Goal: Information Seeking & Learning: Learn about a topic

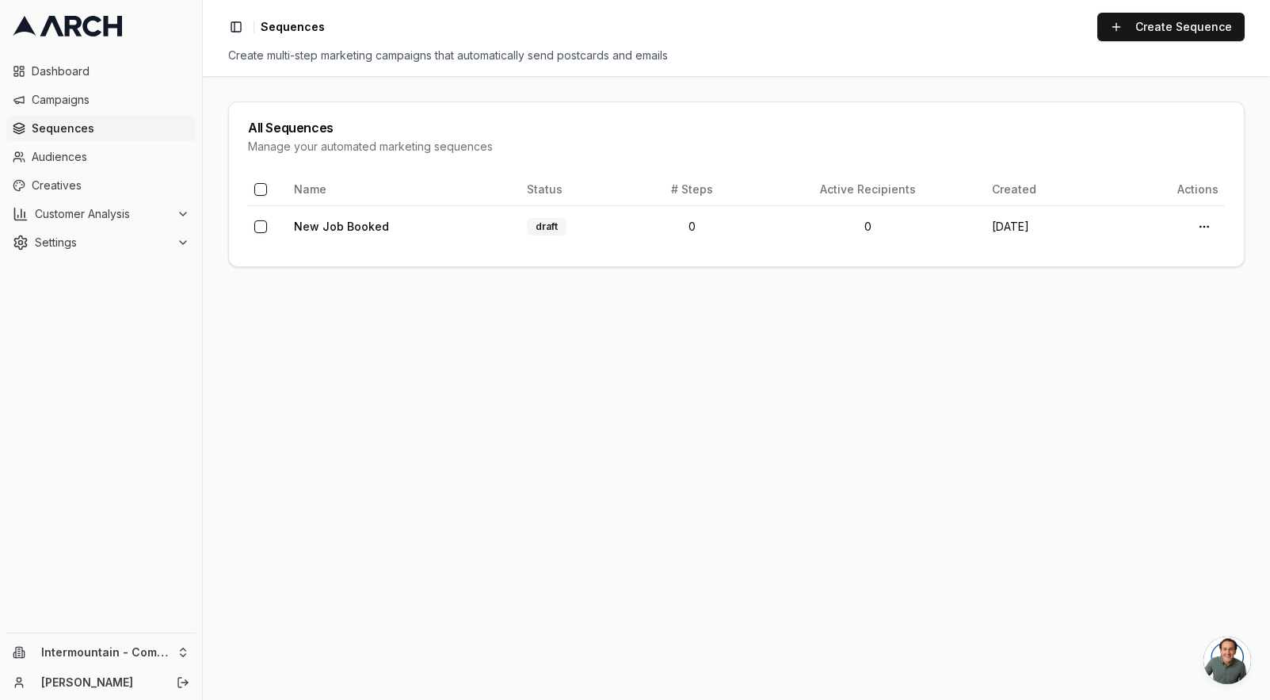
click at [142, 666] on div "Intermountain - Comfort Solutions [PERSON_NAME]" at bounding box center [101, 666] width 202 height 67
click at [144, 658] on html "Dashboard Campaigns Sequences Audiences Creatives Customer Analysis Settings In…" at bounding box center [635, 350] width 1270 height 700
click at [288, 609] on div "Intermountain - Same Day" at bounding box center [293, 603] width 175 height 25
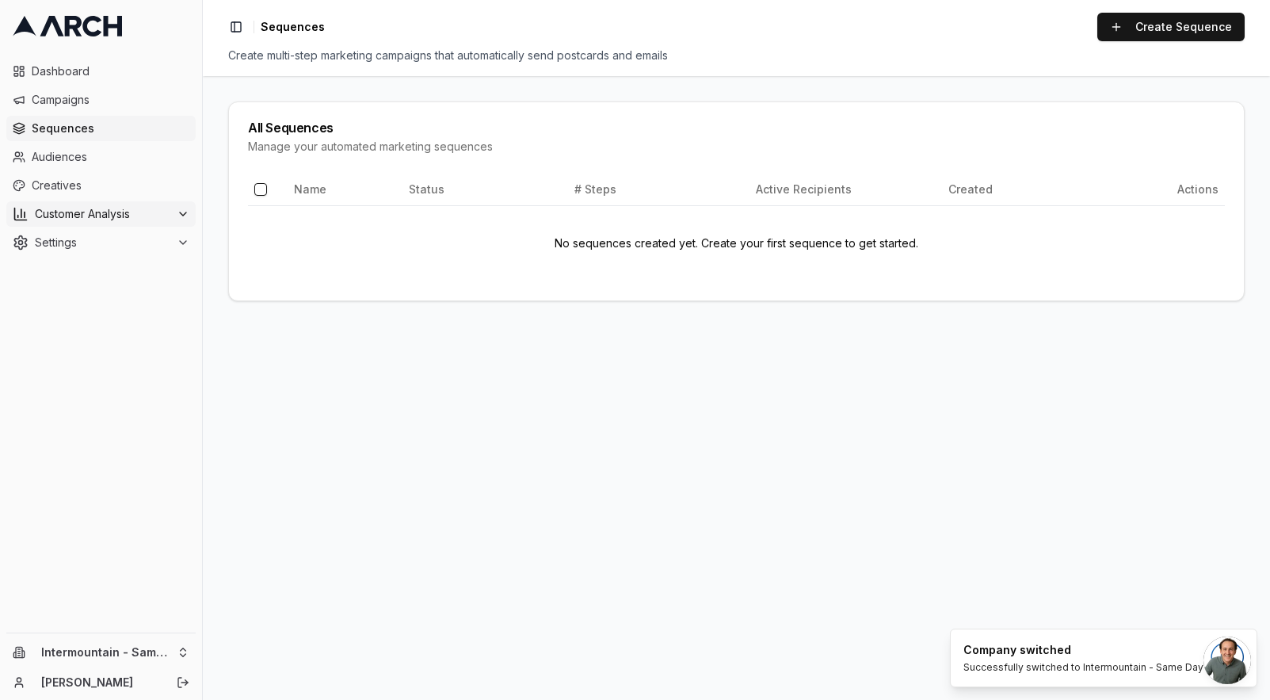
click at [113, 204] on button "Customer Analysis" at bounding box center [100, 213] width 189 height 25
click at [99, 261] on span "Customer Profiles" at bounding box center [104, 265] width 93 height 16
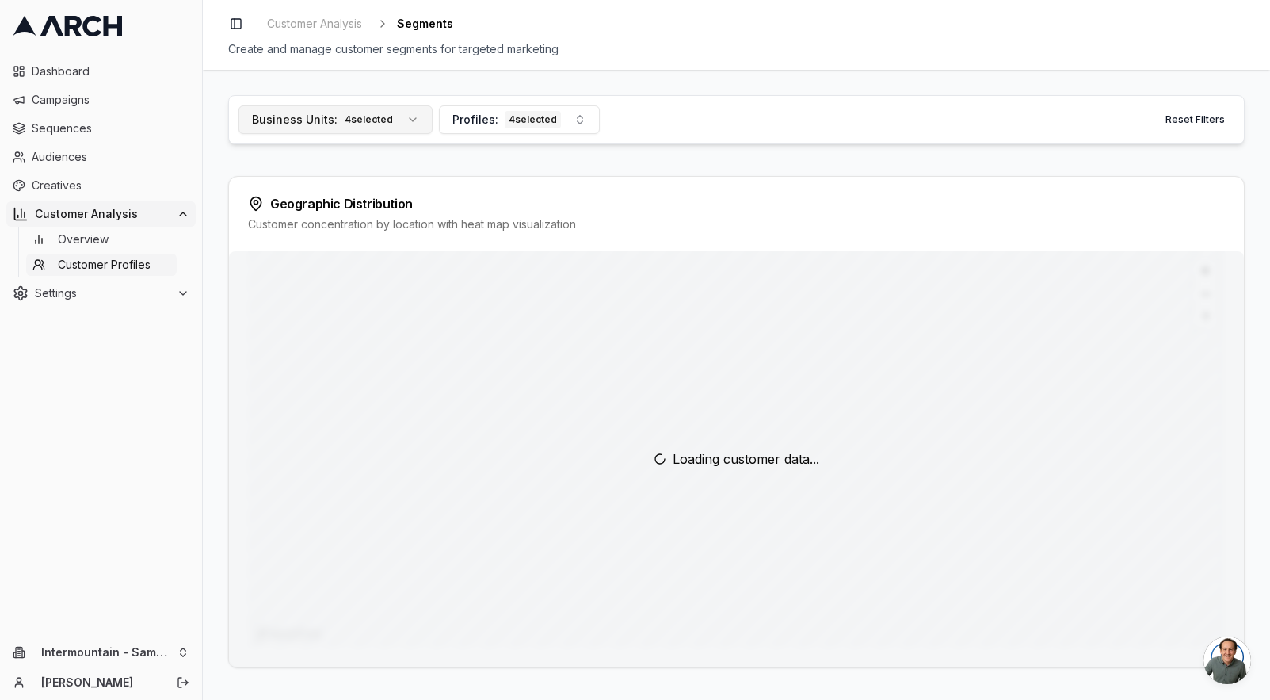
click at [405, 119] on button "Business Units: 4 selected" at bounding box center [336, 119] width 194 height 29
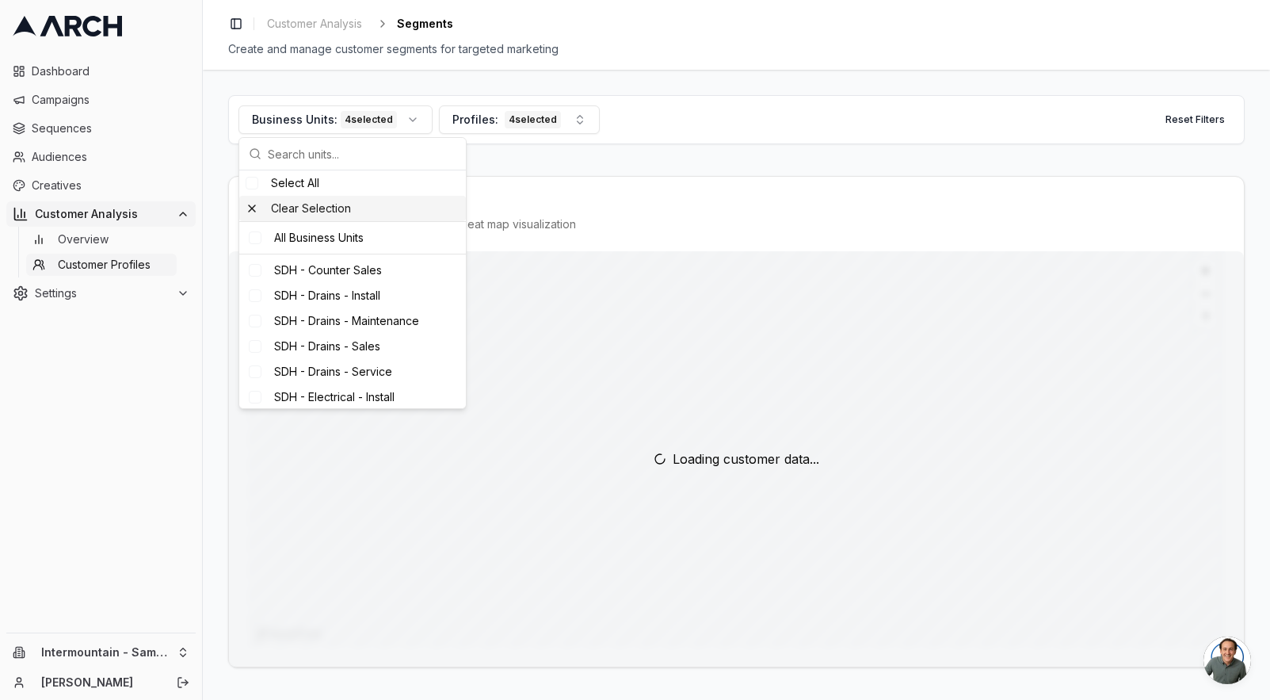
click at [251, 209] on div "Clear Selection" at bounding box center [352, 208] width 227 height 25
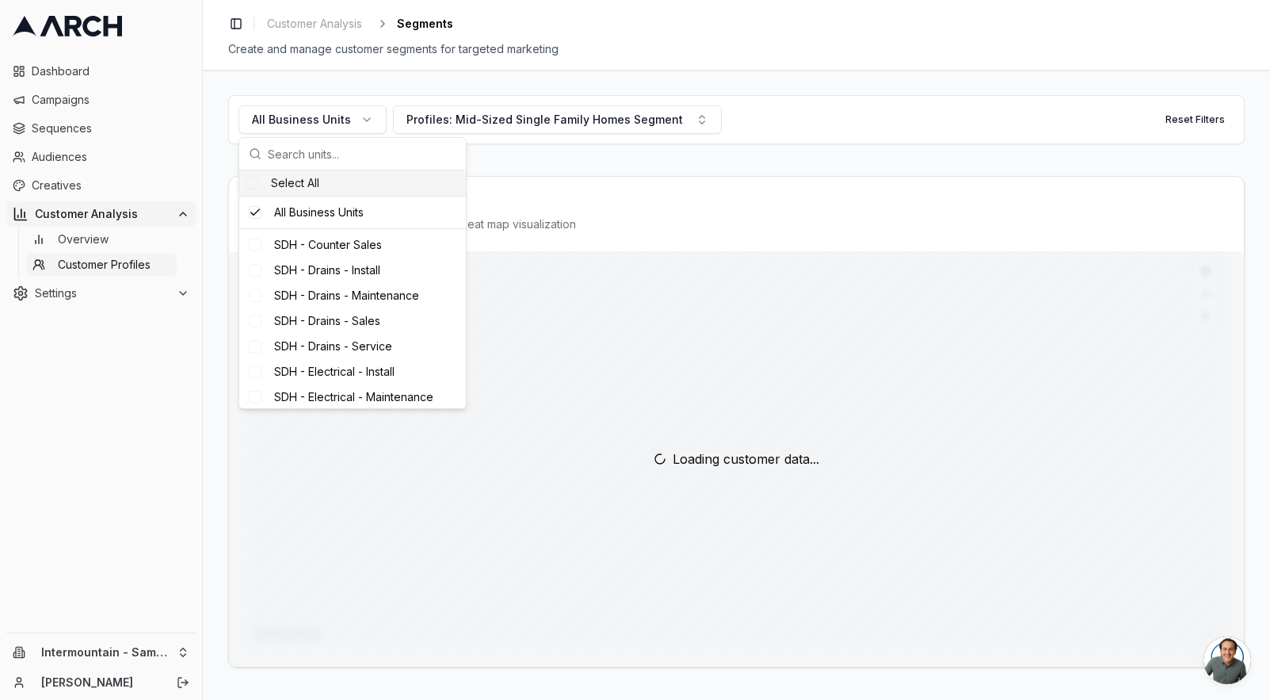
click at [258, 188] on div "Select All" at bounding box center [352, 182] width 227 height 25
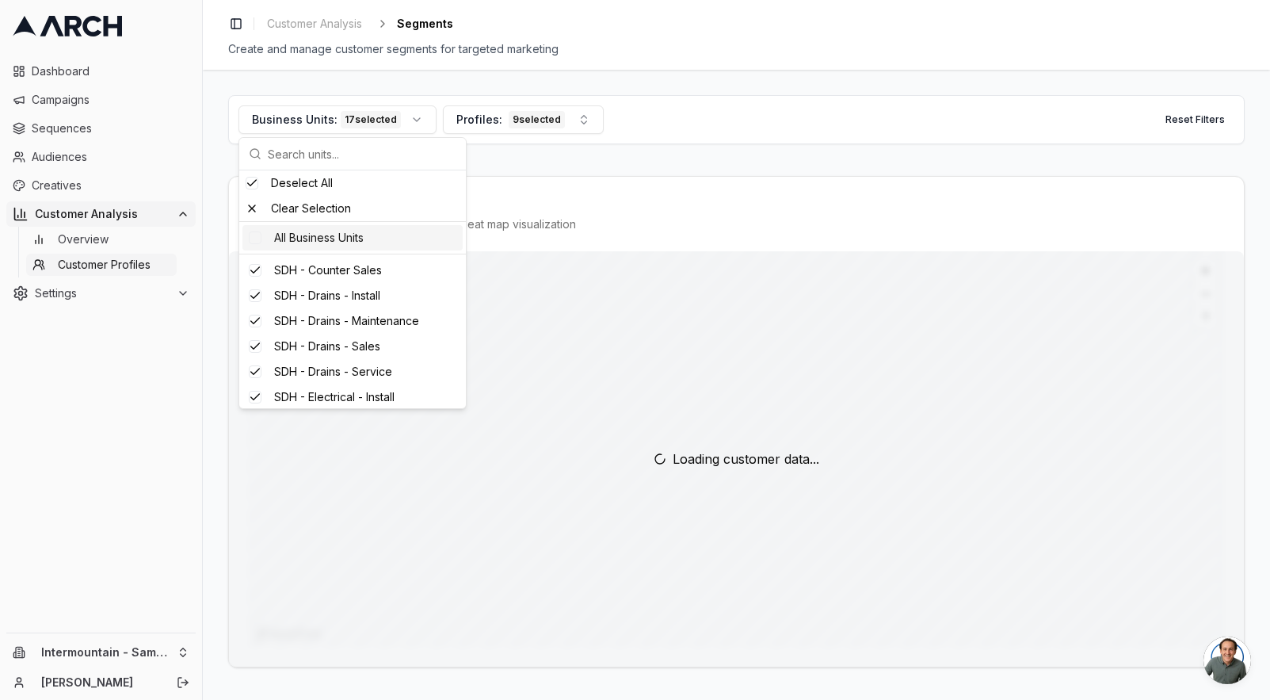
click at [689, 179] on div "Geographic Distribution Customer concentration by location with heat map visual…" at bounding box center [736, 214] width 1015 height 74
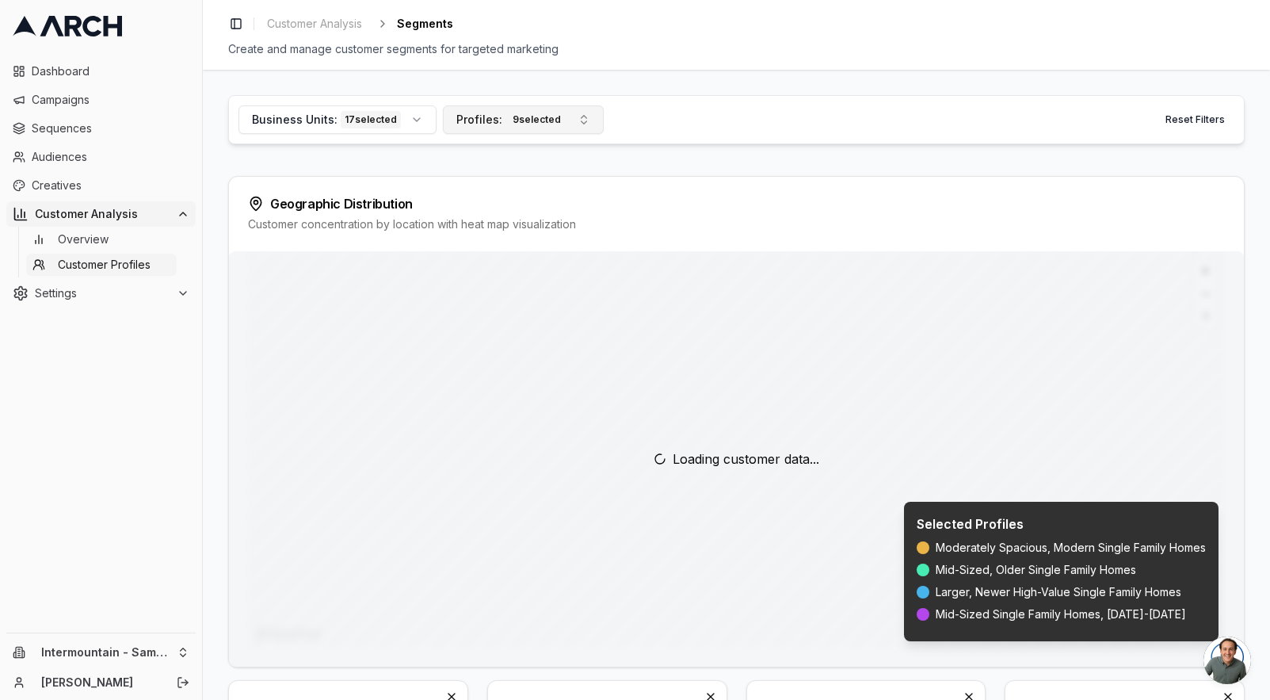
click at [519, 120] on div "9 selected" at bounding box center [537, 119] width 56 height 17
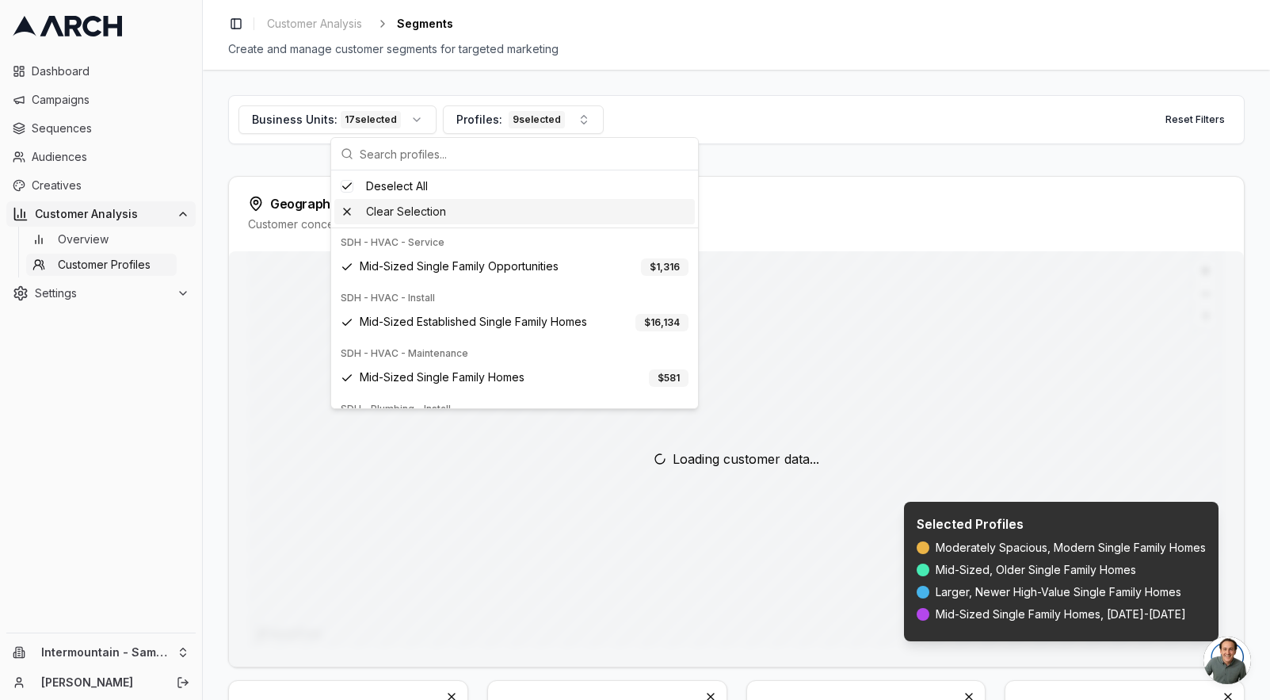
click at [208, 300] on div "Business Units: 17 selected Profiles: 9 selected Reset Filters Geographic Distr…" at bounding box center [736, 385] width 1067 height 630
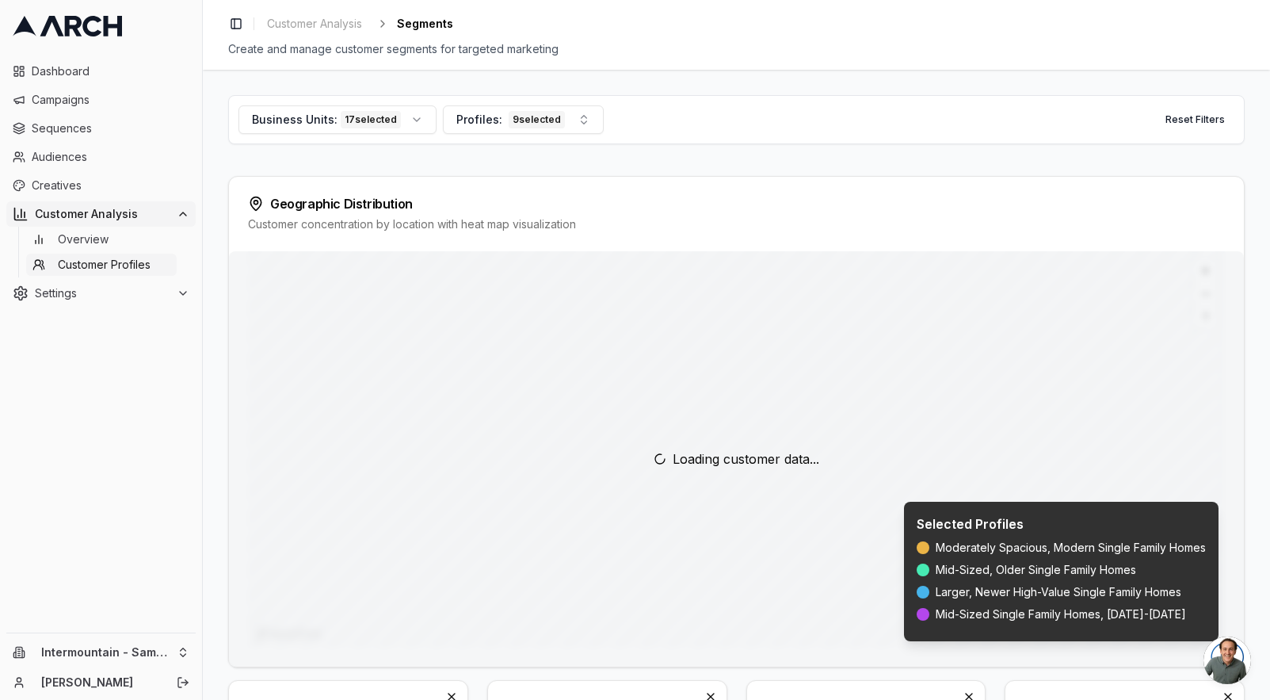
scroll to position [407, 0]
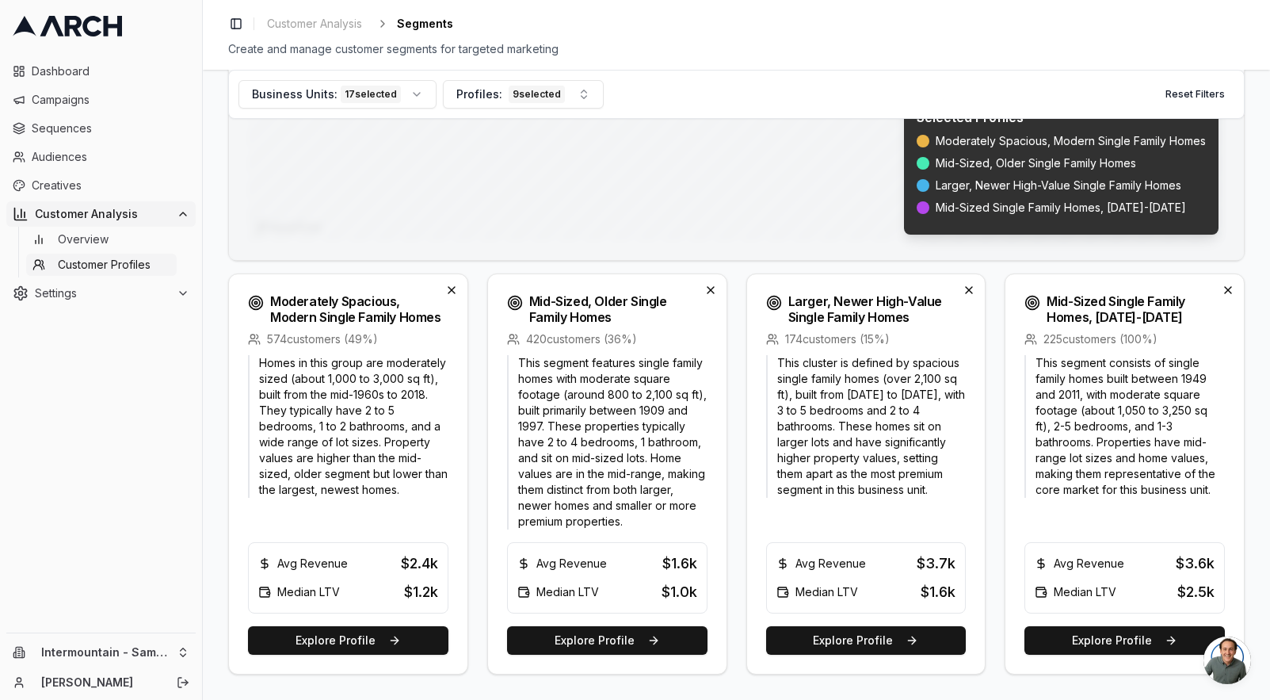
click at [399, 422] on p "Homes in this group are moderately sized (about 1,000 to 3,000 sq ft), built fr…" at bounding box center [348, 426] width 200 height 143
click at [367, 484] on p "Homes in this group are moderately sized (about 1,000 to 3,000 sq ft), built fr…" at bounding box center [348, 426] width 200 height 143
click at [385, 647] on button "Explore Profile" at bounding box center [348, 640] width 200 height 29
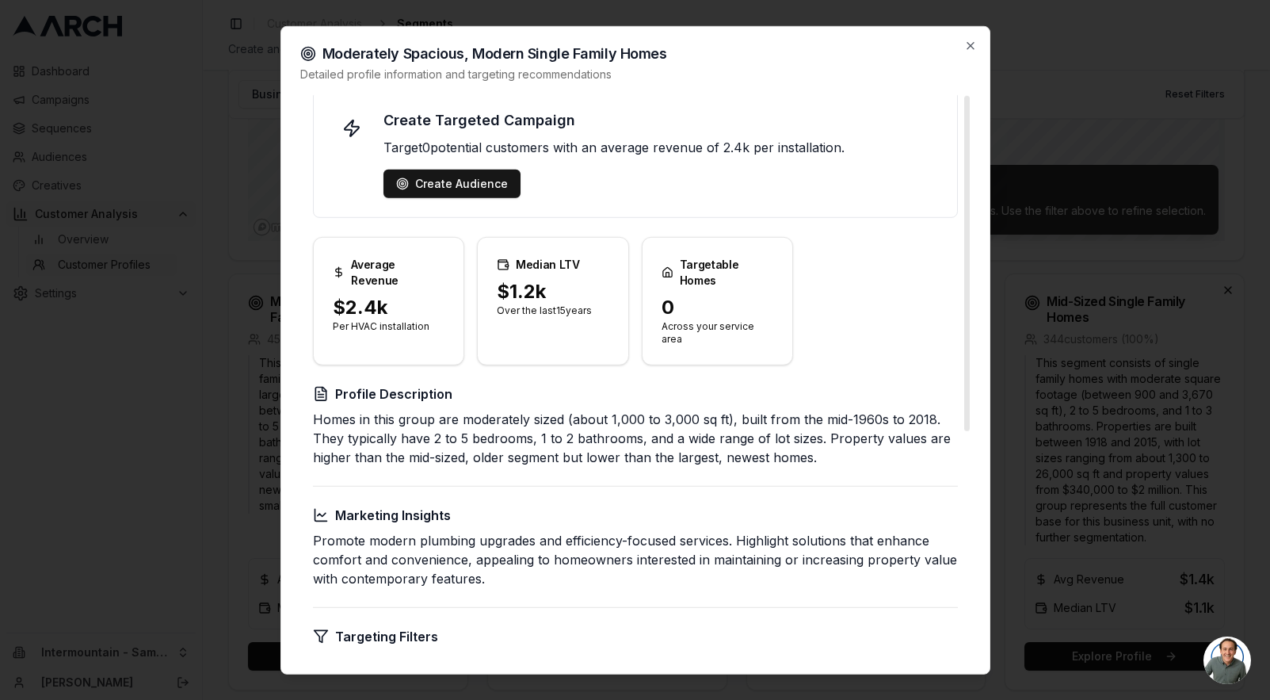
scroll to position [0, 0]
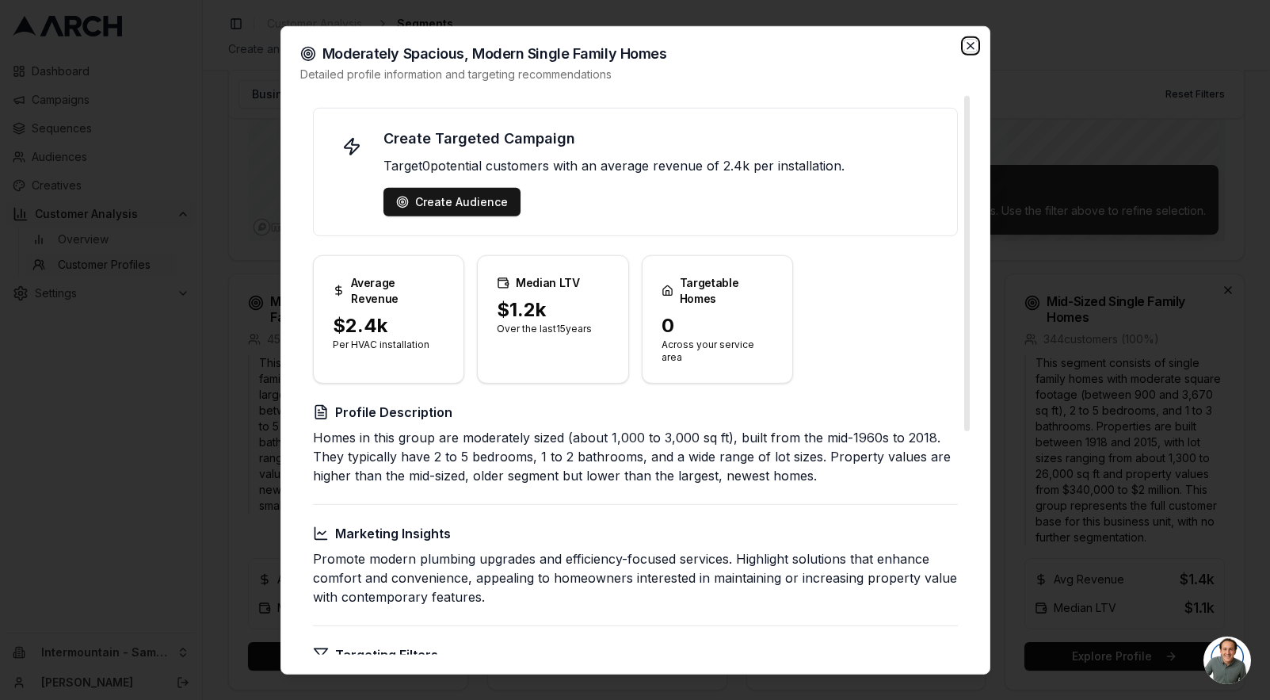
click at [971, 48] on icon "button" at bounding box center [970, 45] width 13 height 13
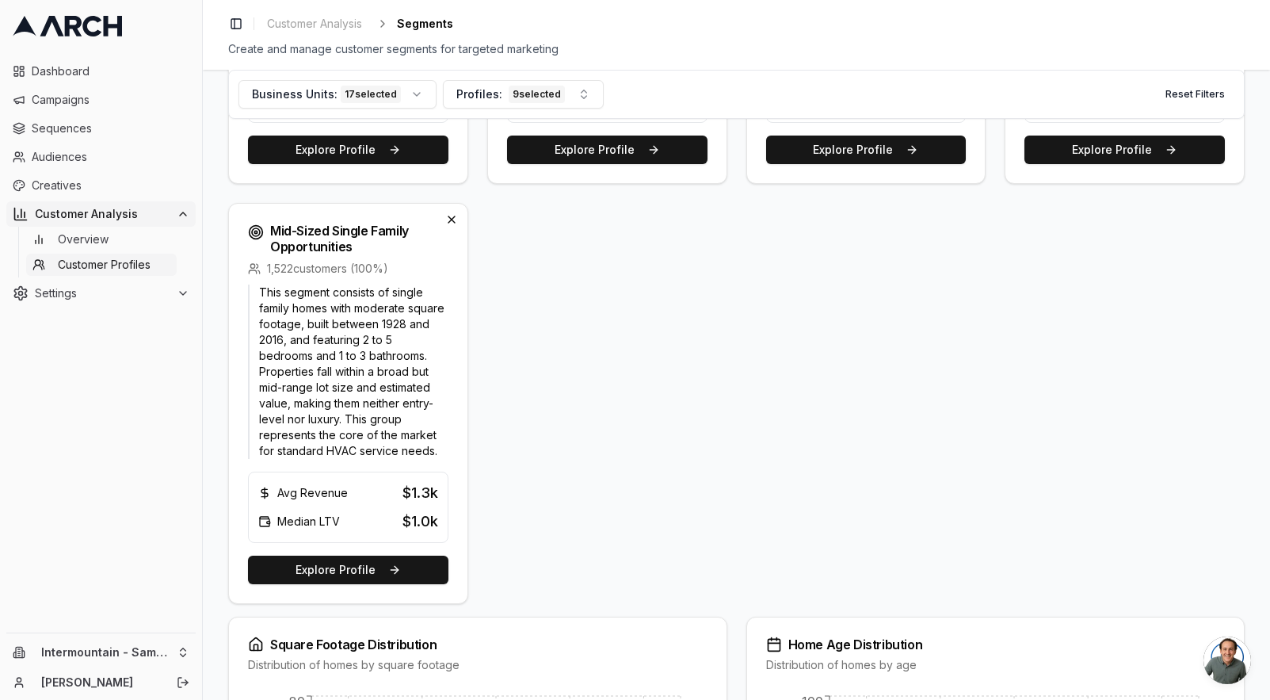
scroll to position [1384, 0]
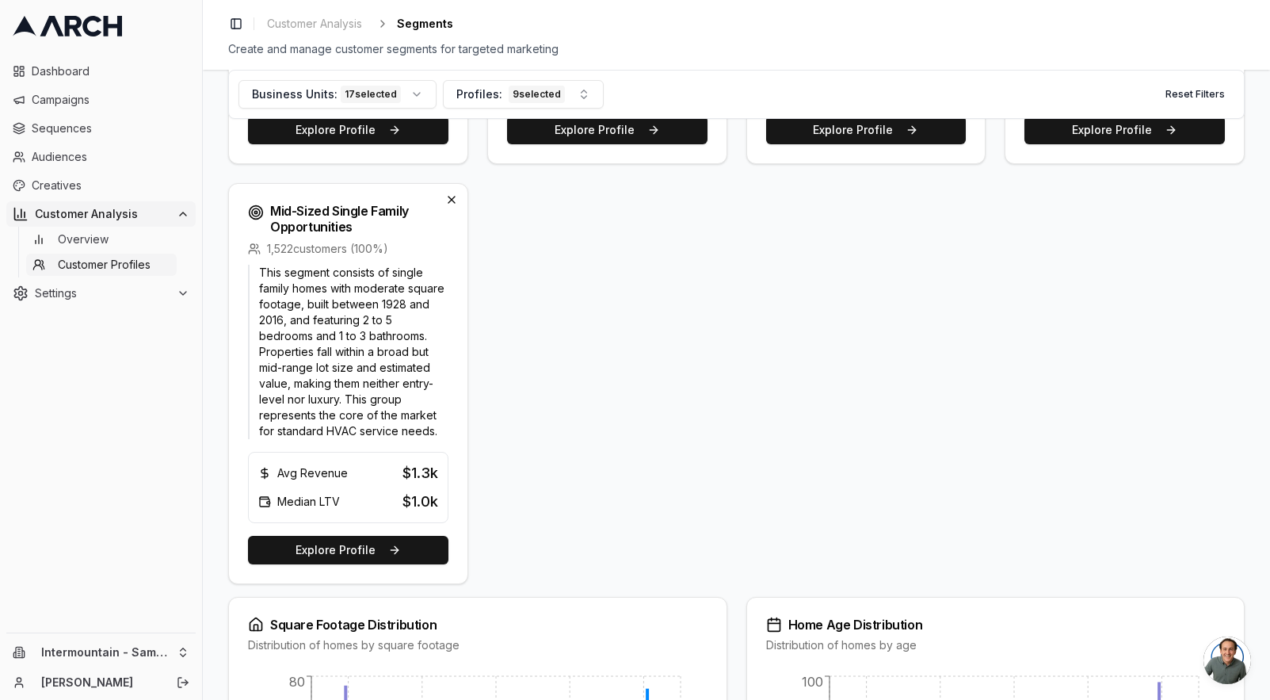
click at [368, 376] on p "This segment consists of single family homes with moderate square footage, buil…" at bounding box center [348, 352] width 200 height 174
click at [373, 548] on button "Explore Profile" at bounding box center [348, 550] width 200 height 29
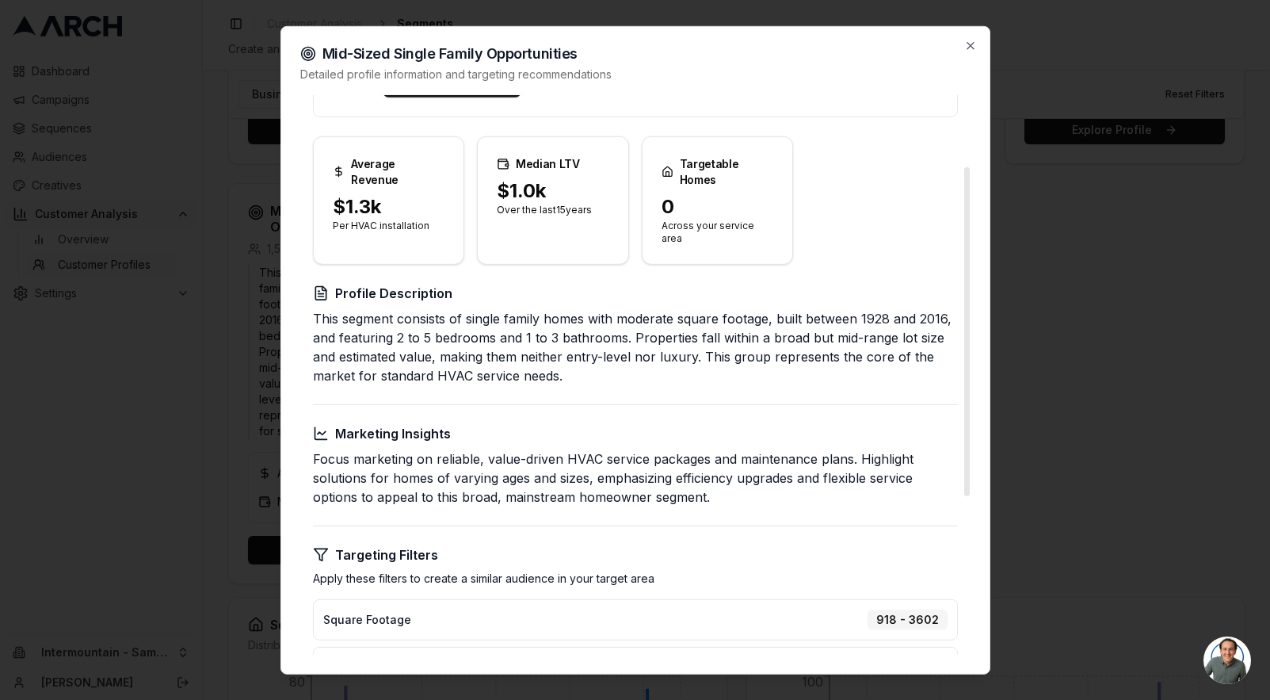
scroll to position [117, 0]
drag, startPoint x: 445, startPoint y: 317, endPoint x: 826, endPoint y: 307, distance: 380.5
click at [826, 310] on p "This segment consists of single family homes with moderate square footage, buil…" at bounding box center [635, 348] width 645 height 76
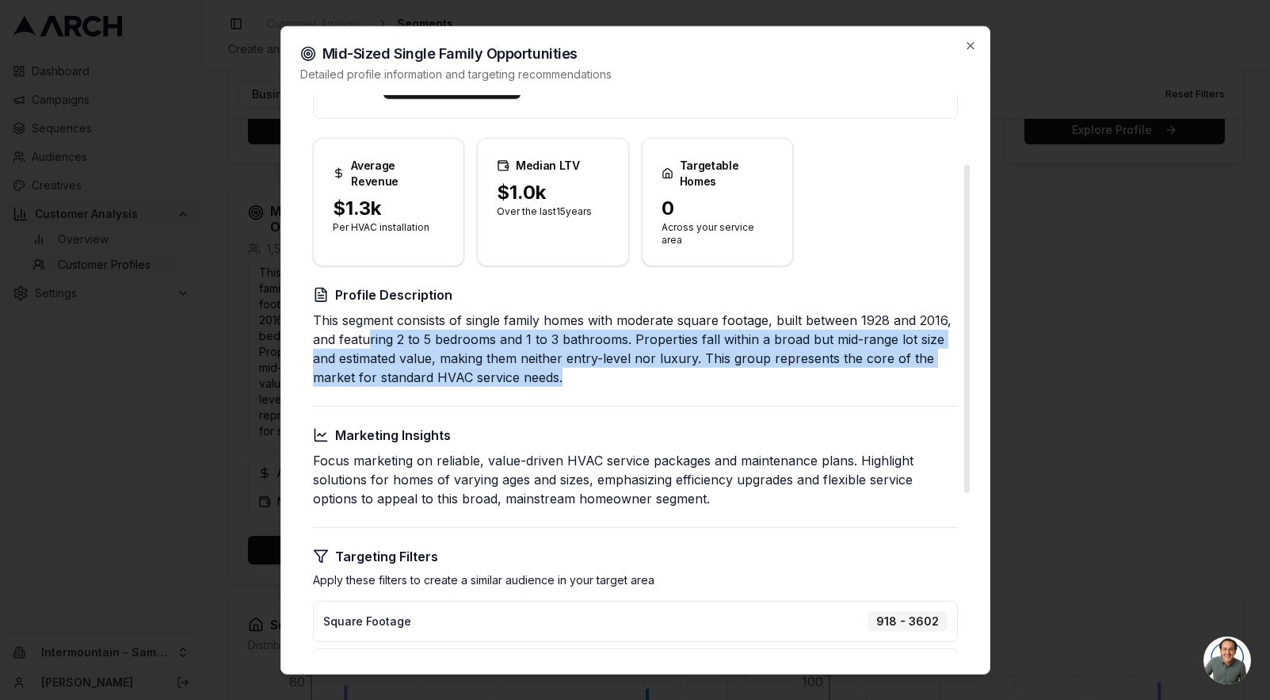
drag, startPoint x: 368, startPoint y: 328, endPoint x: 590, endPoint y: 375, distance: 227.5
click at [590, 375] on div "Create Targeted Campaign Target 0 potential customers with an average revenue o…" at bounding box center [635, 458] width 670 height 962
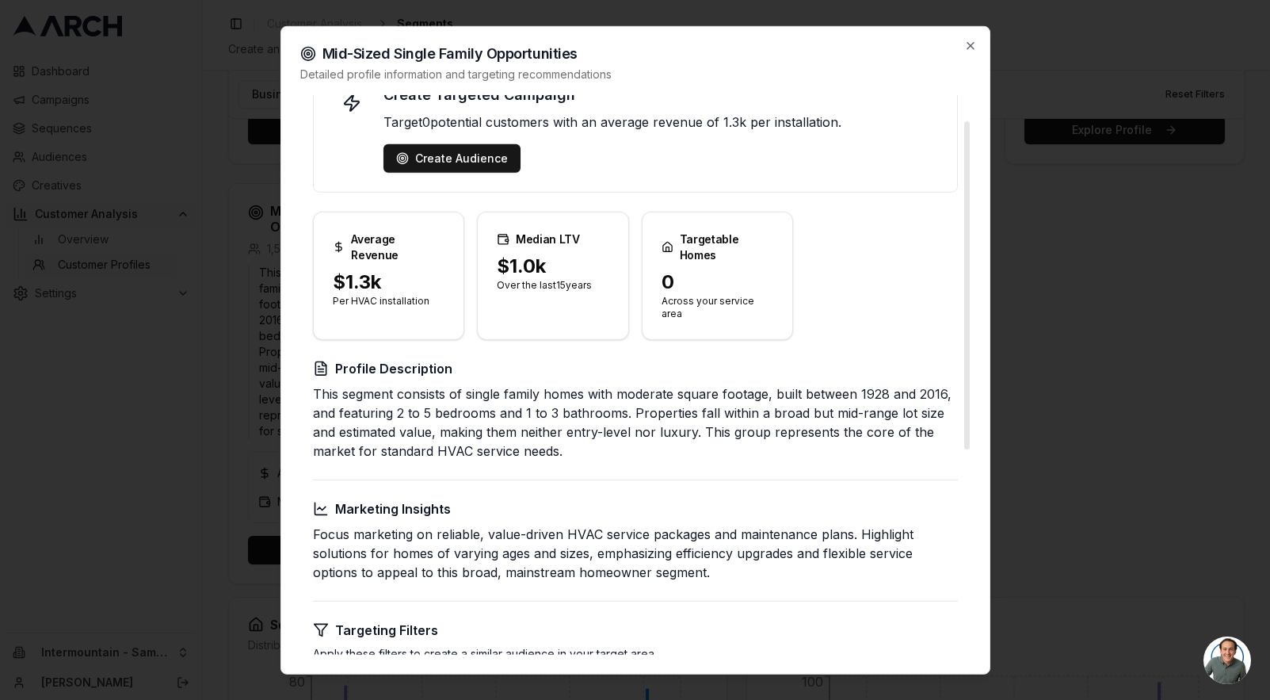
scroll to position [0, 0]
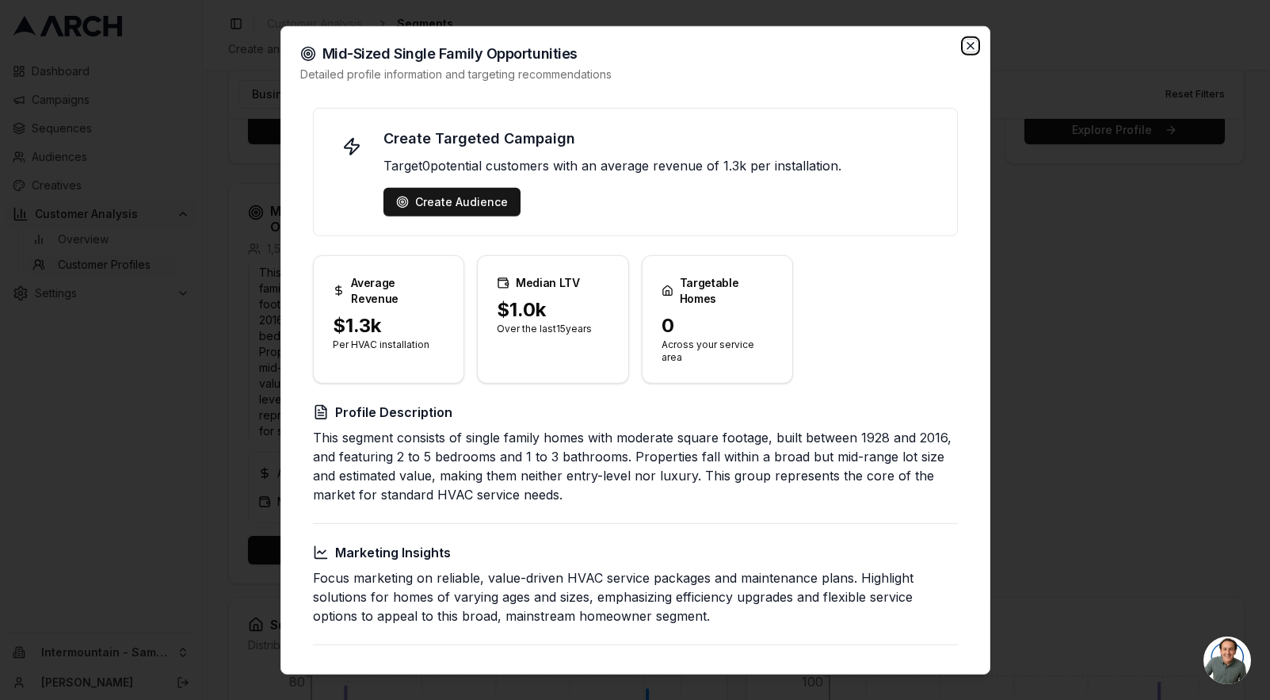
click at [968, 44] on icon "button" at bounding box center [970, 45] width 13 height 13
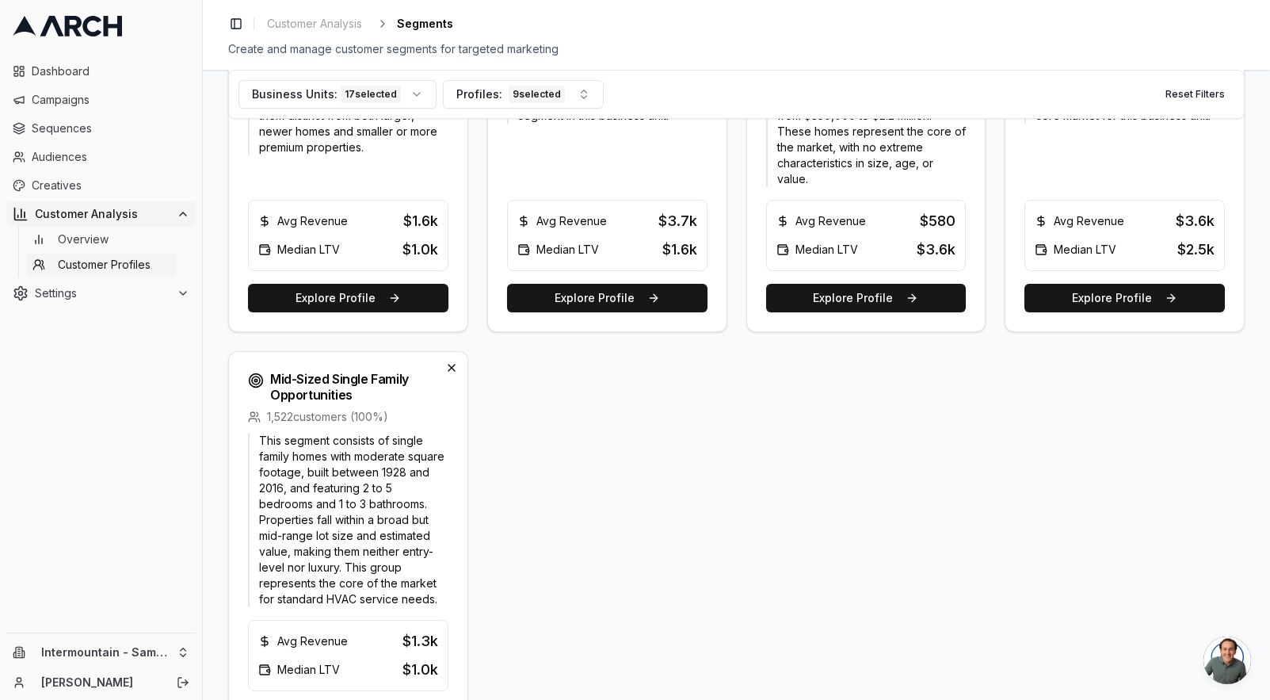
scroll to position [1247, 0]
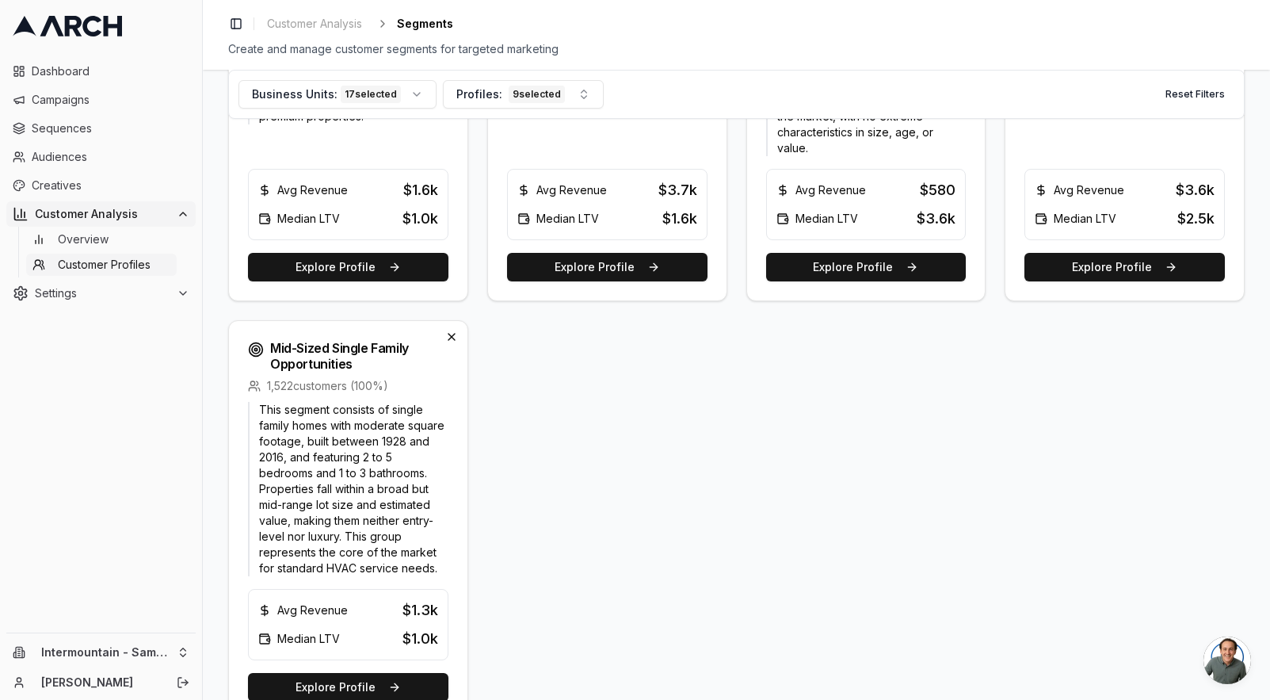
click at [408, 465] on p "This segment consists of single family homes with moderate square footage, buil…" at bounding box center [348, 489] width 200 height 174
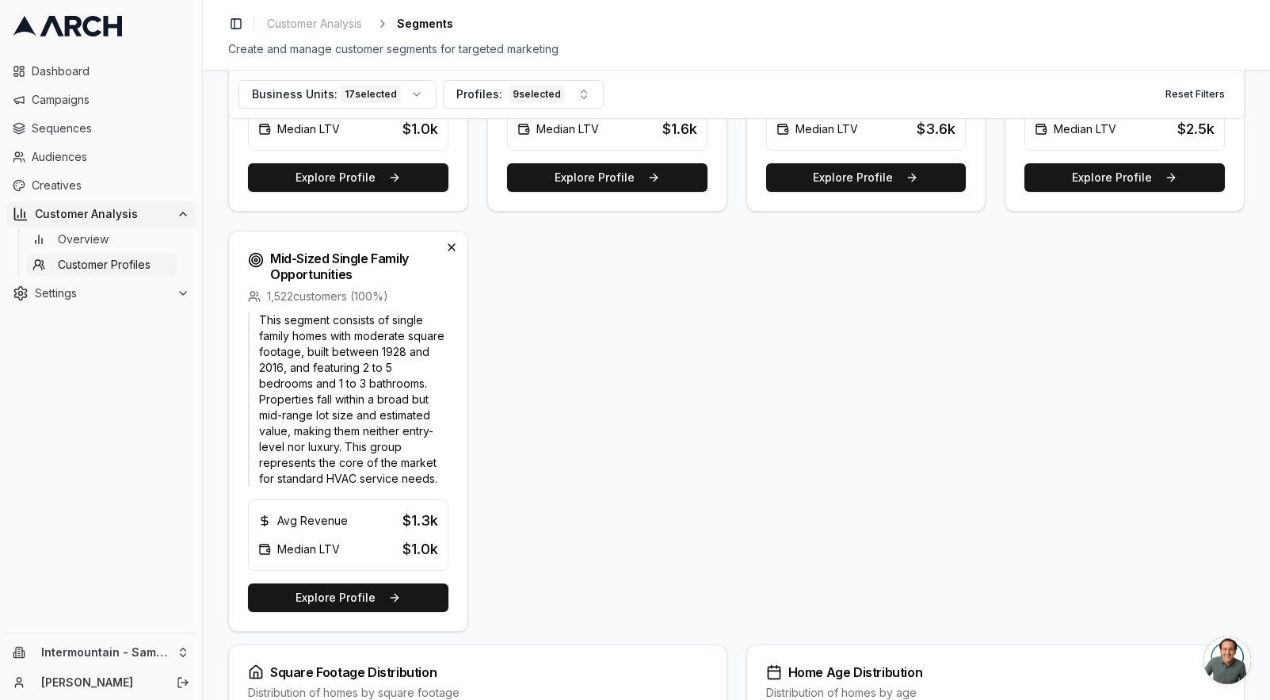
scroll to position [1412, 0]
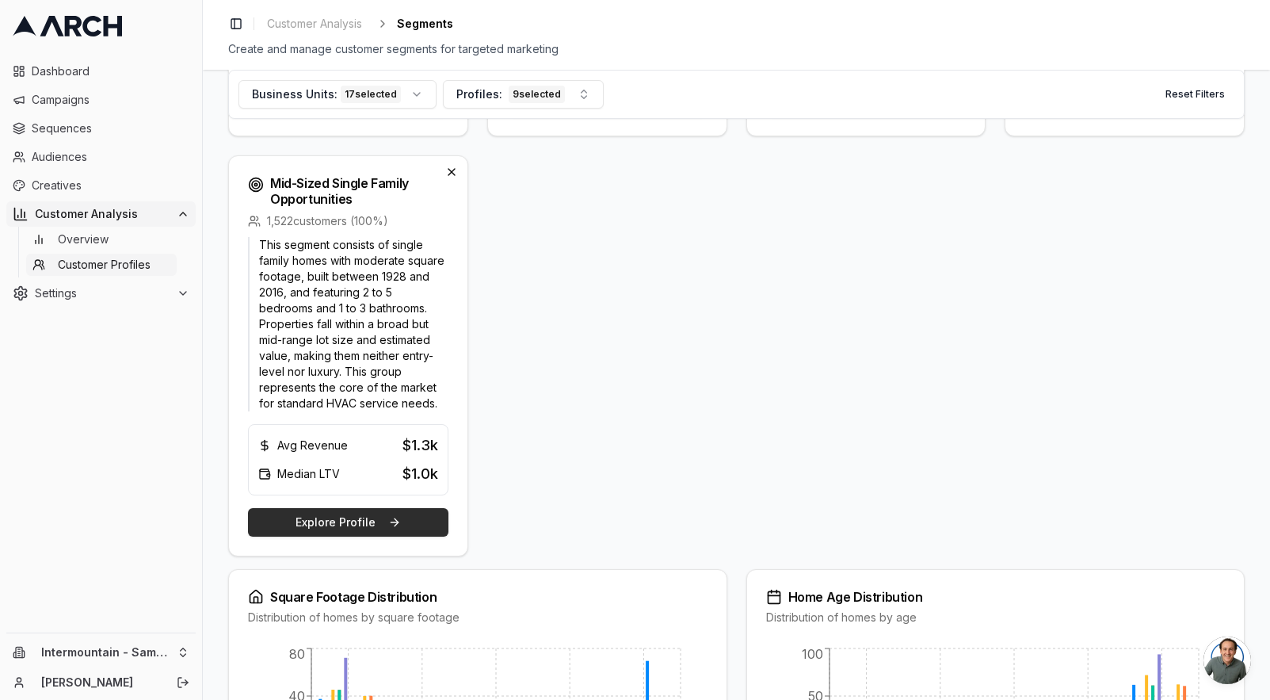
click at [367, 513] on button "Explore Profile" at bounding box center [348, 522] width 200 height 29
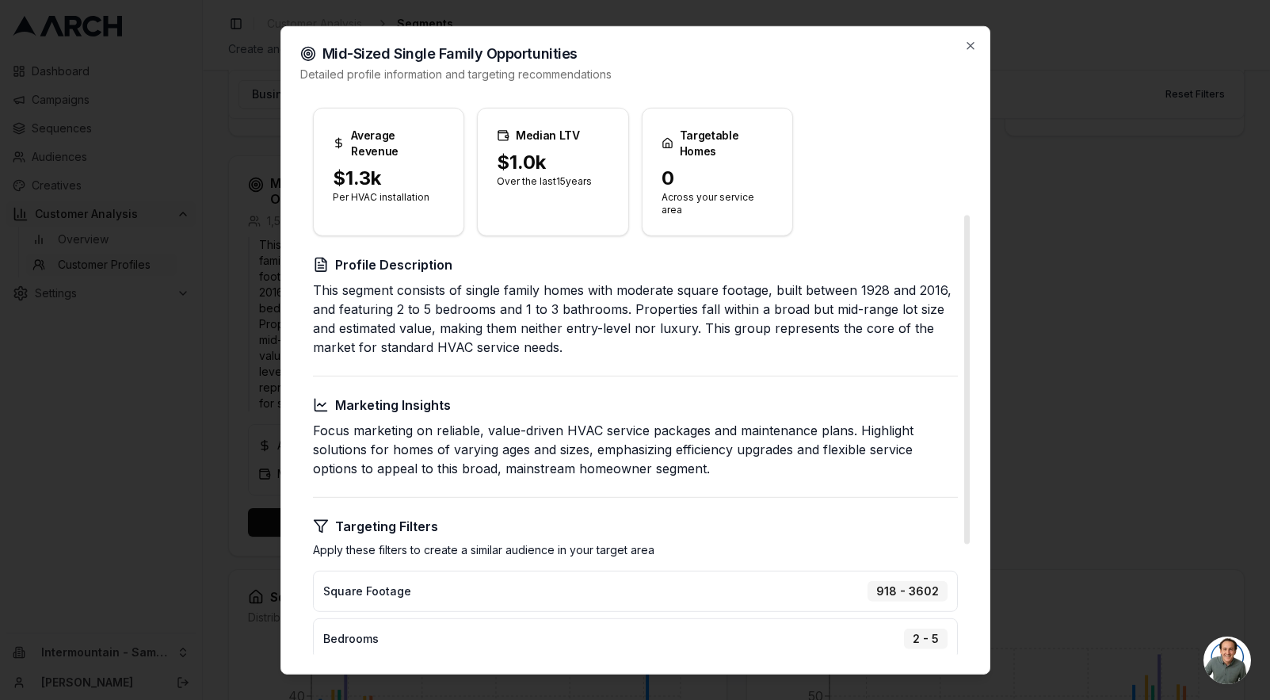
scroll to position [90, 0]
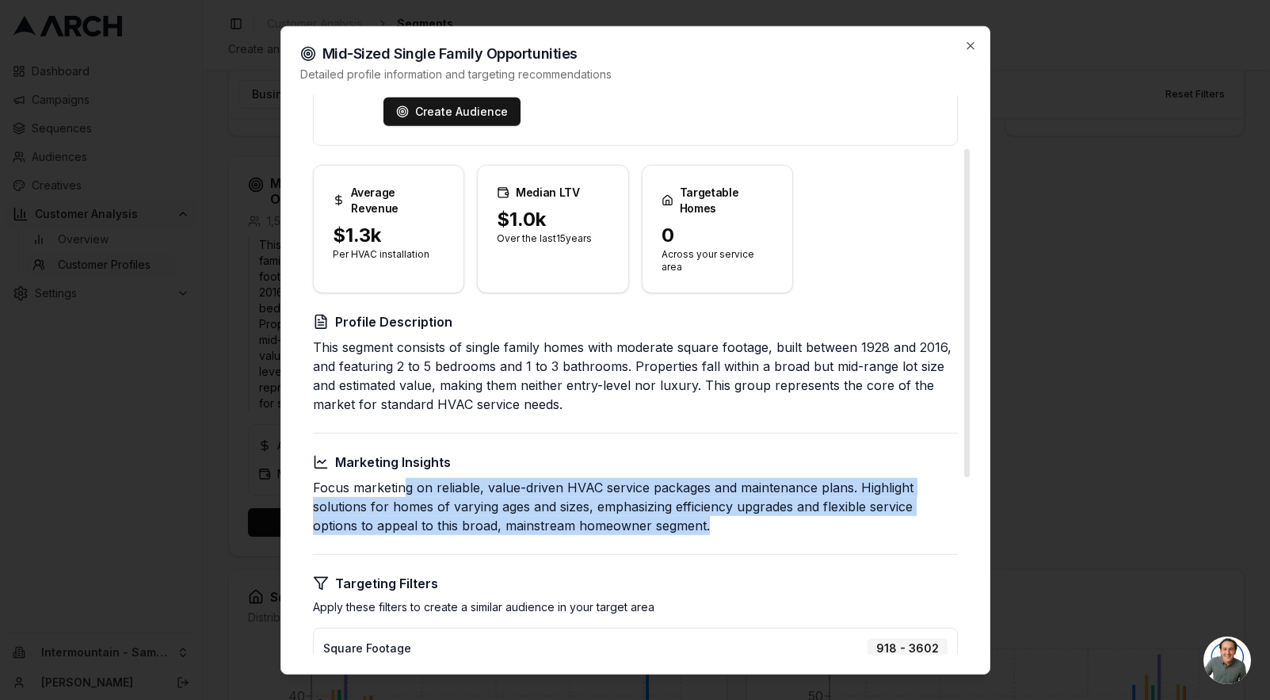
drag, startPoint x: 405, startPoint y: 478, endPoint x: 751, endPoint y: 510, distance: 347.8
click at [751, 510] on p "Focus marketing on reliable, value-driven HVAC service packages and maintenance…" at bounding box center [635, 505] width 645 height 57
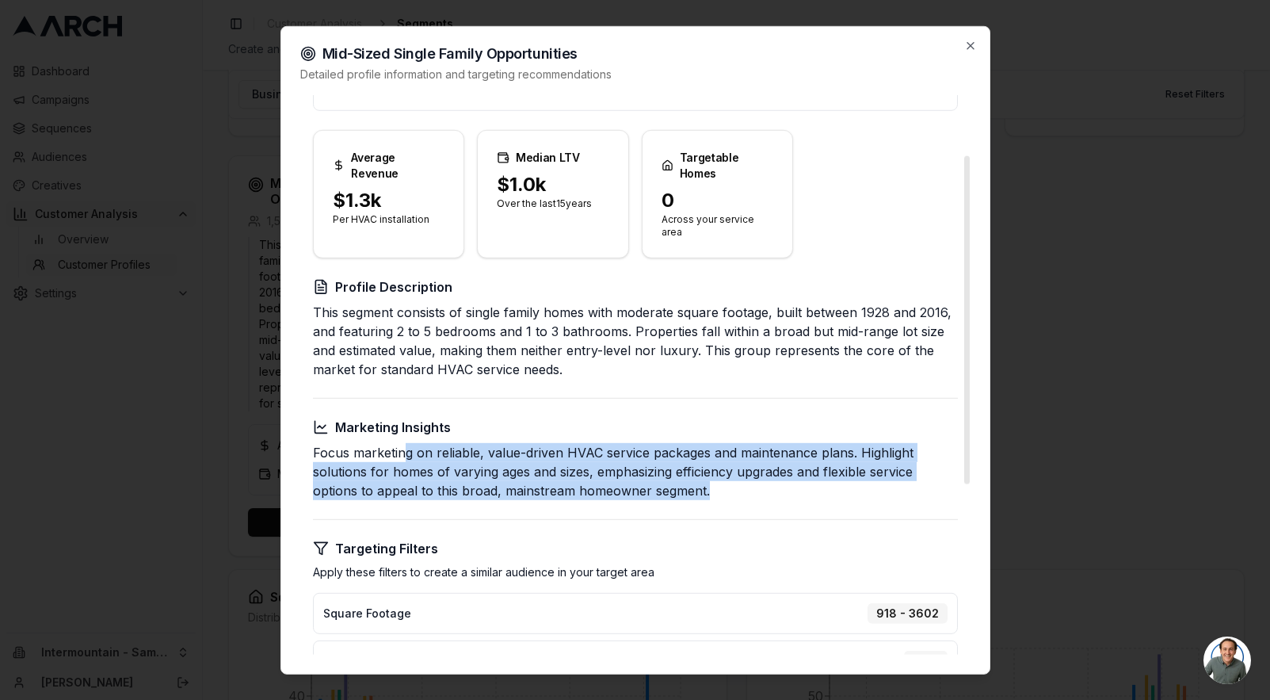
scroll to position [76, 0]
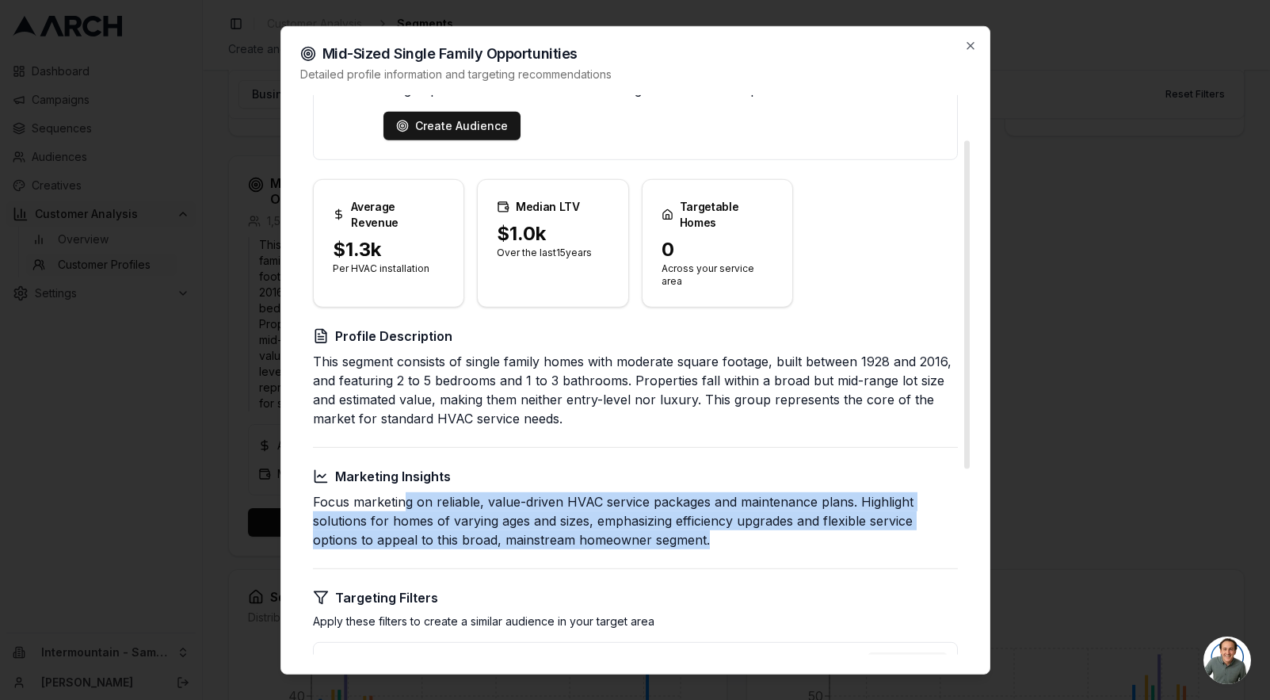
click at [178, 356] on div at bounding box center [635, 350] width 1270 height 700
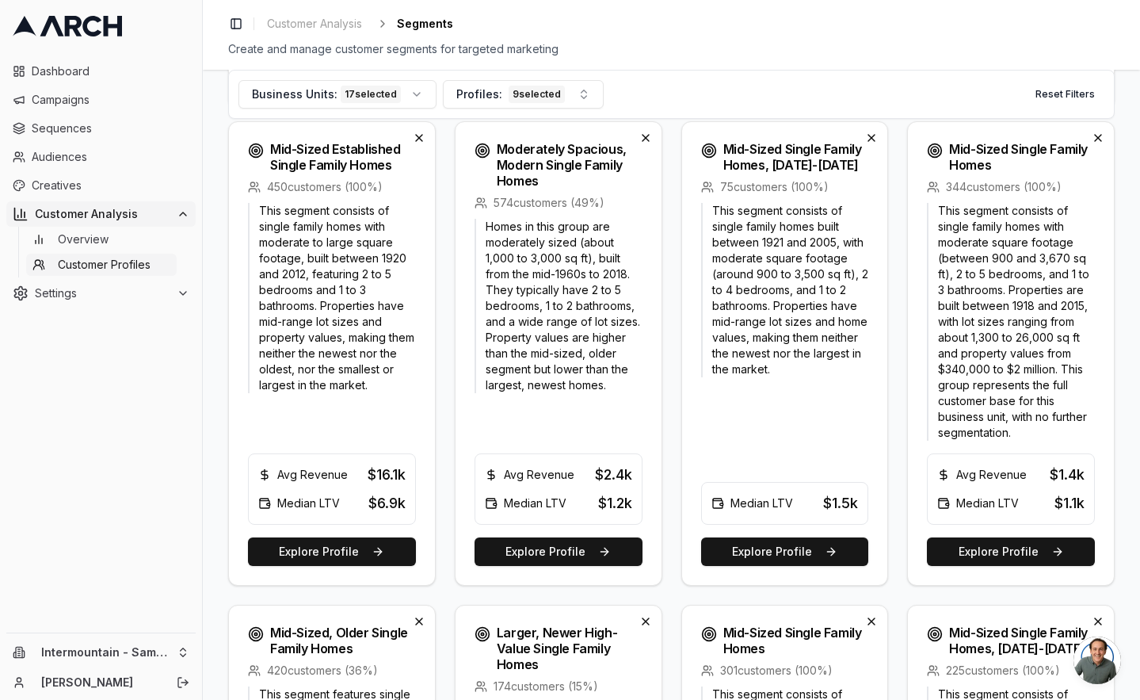
scroll to position [0, 0]
